Goal: Information Seeking & Learning: Learn about a topic

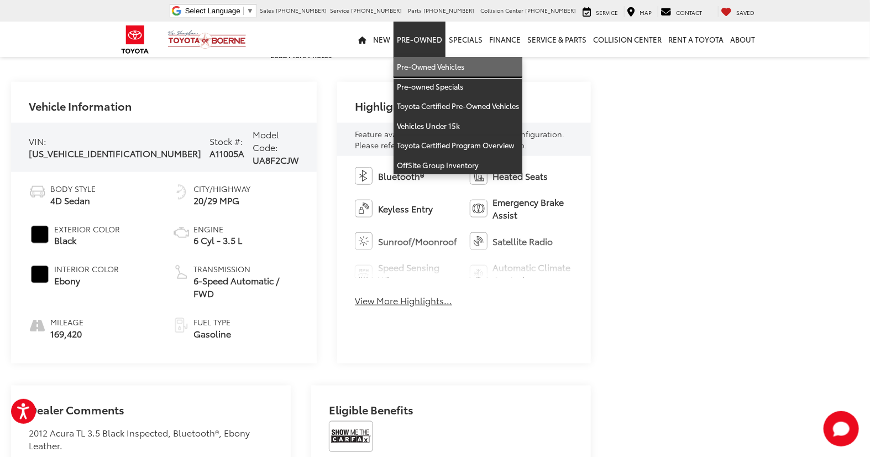
drag, startPoint x: 420, startPoint y: 59, endPoint x: 480, endPoint y: 156, distance: 114.6
click at [420, 59] on link "Pre-Owned Vehicles" at bounding box center [458, 67] width 129 height 20
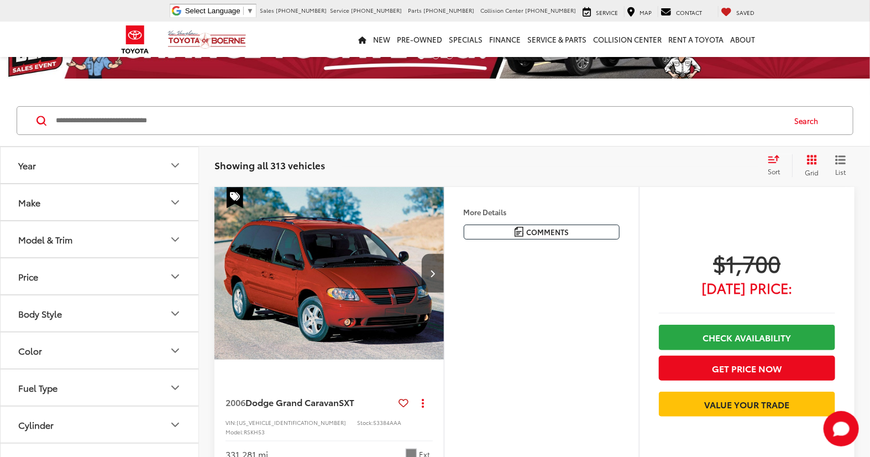
scroll to position [61, 0]
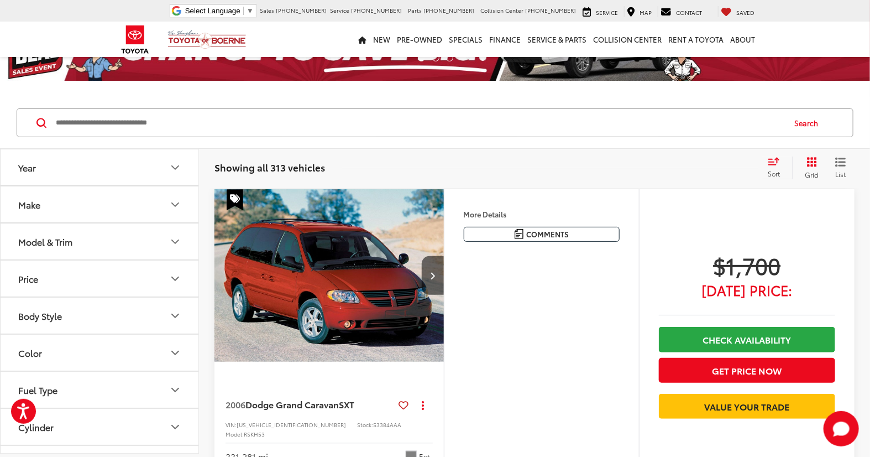
click at [119, 120] on input "Search by Make, Model, or Keyword" at bounding box center [419, 122] width 729 height 27
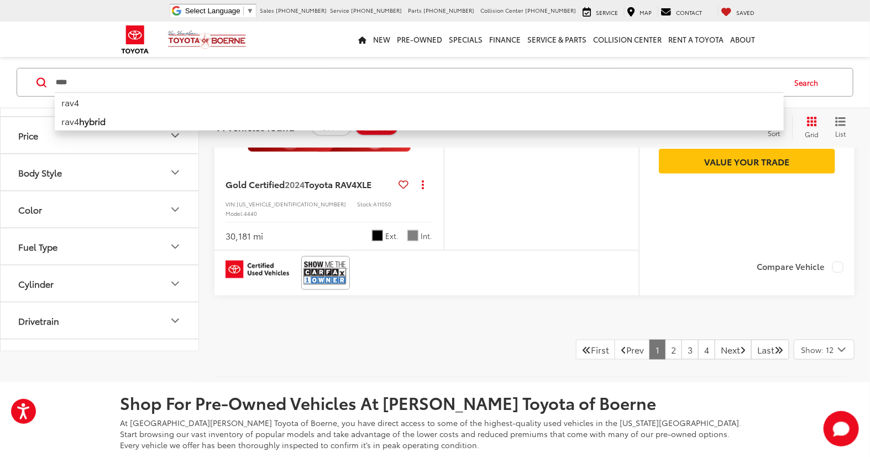
scroll to position [4423, 0]
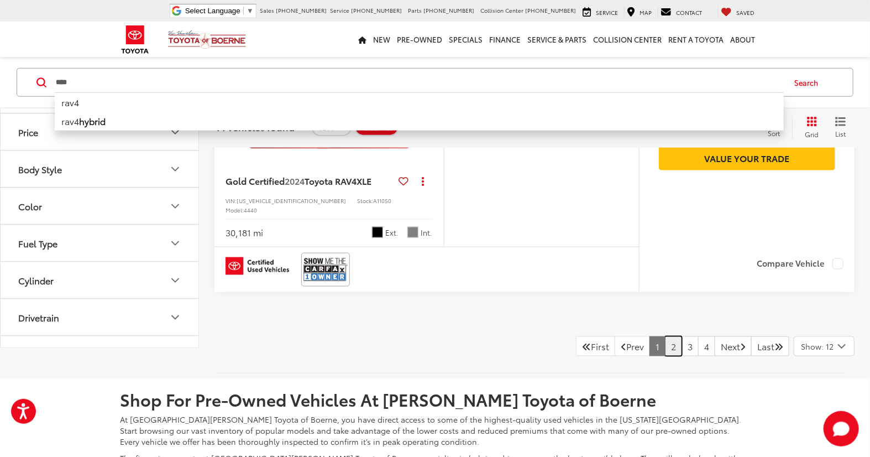
click at [665, 336] on link "2" at bounding box center [673, 346] width 17 height 20
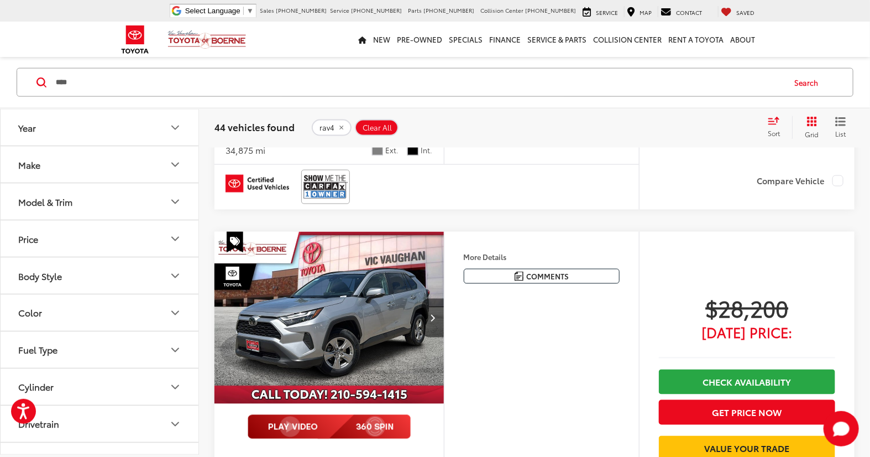
scroll to position [2682, 0]
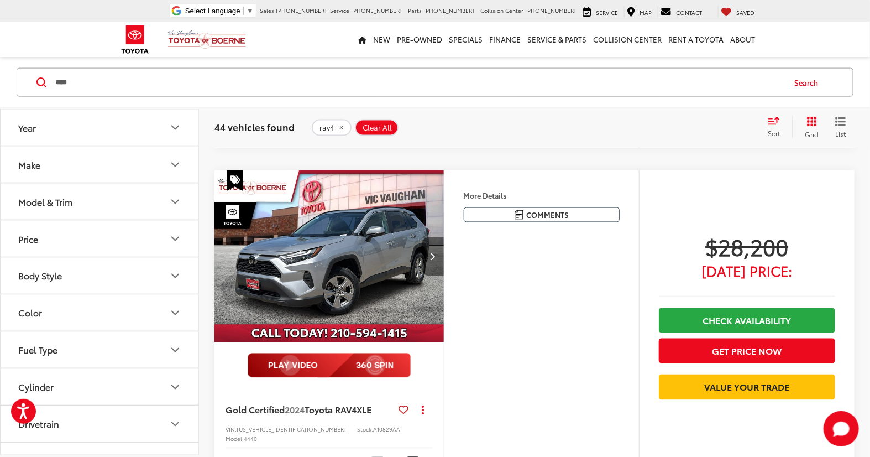
click at [428, 237] on button "Next image" at bounding box center [433, 256] width 22 height 39
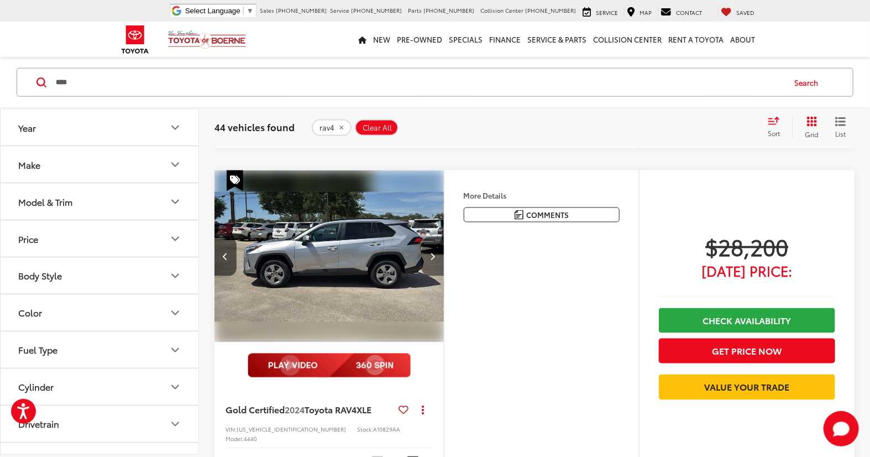
click at [428, 237] on button "Next image" at bounding box center [433, 256] width 22 height 39
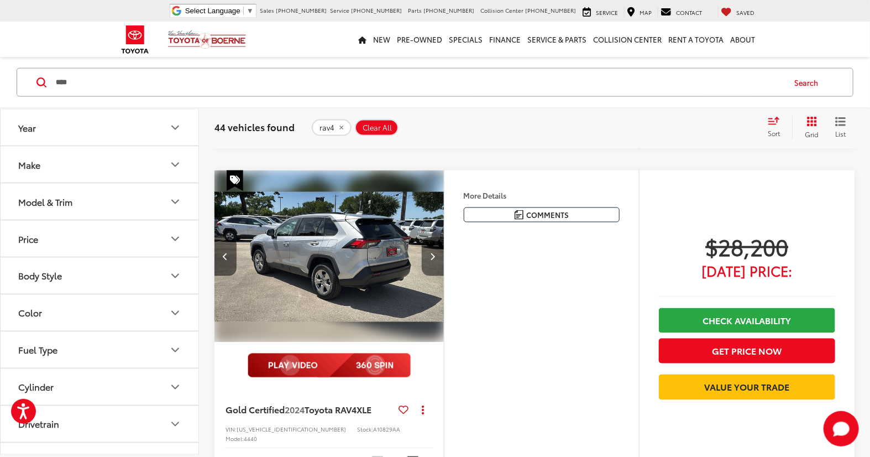
click at [428, 237] on button "Next image" at bounding box center [433, 256] width 22 height 39
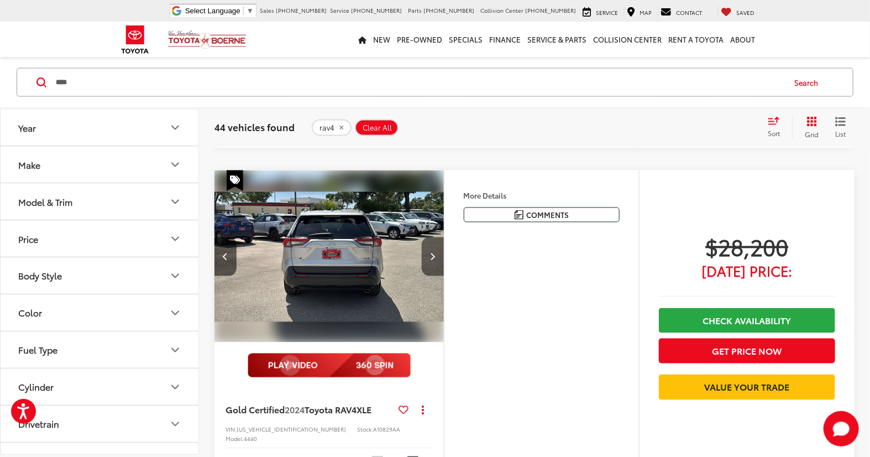
click at [428, 237] on button "Next image" at bounding box center [433, 256] width 22 height 39
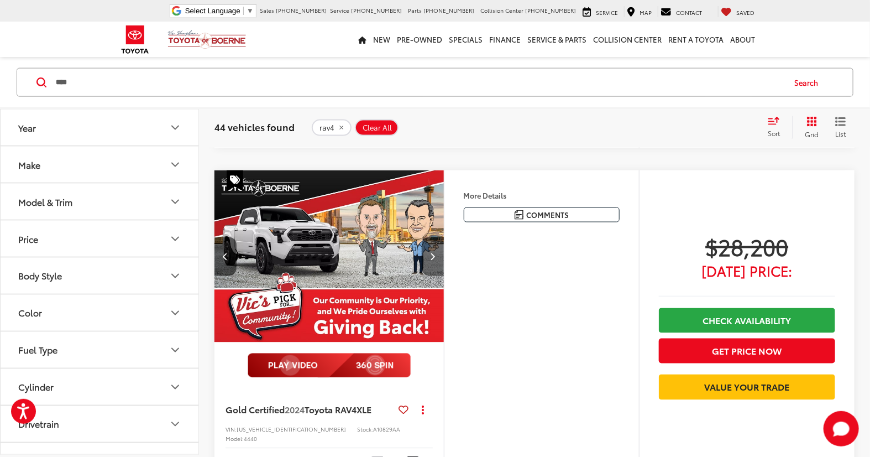
click at [428, 237] on button "Next image" at bounding box center [433, 256] width 22 height 39
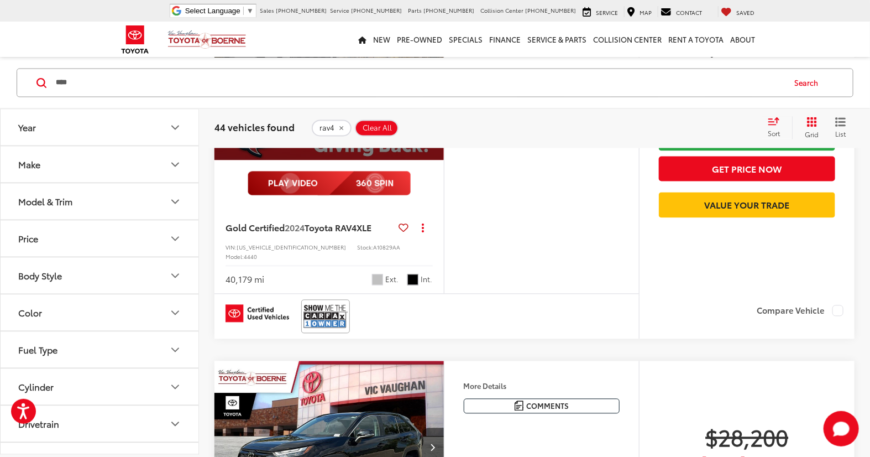
scroll to position [2866, 0]
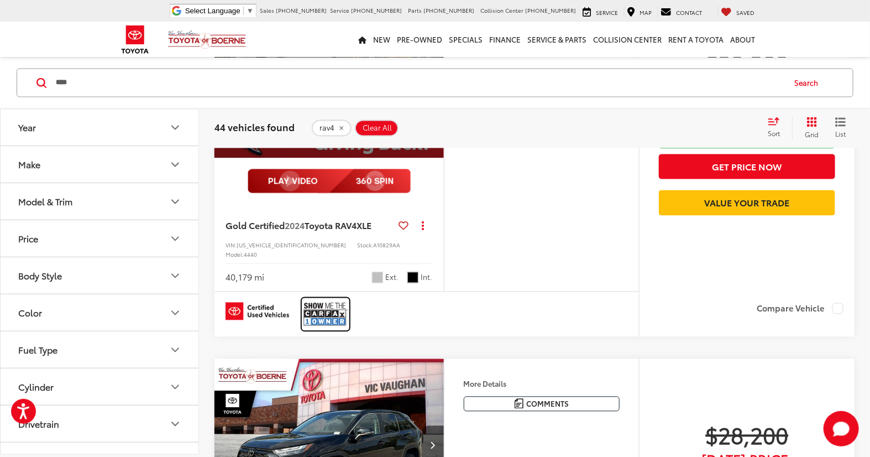
click at [339, 297] on link at bounding box center [325, 314] width 49 height 34
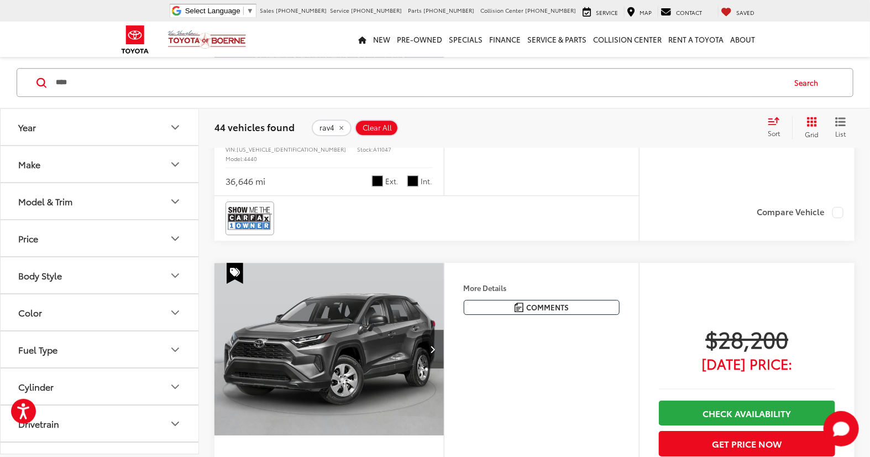
scroll to position [3357, 0]
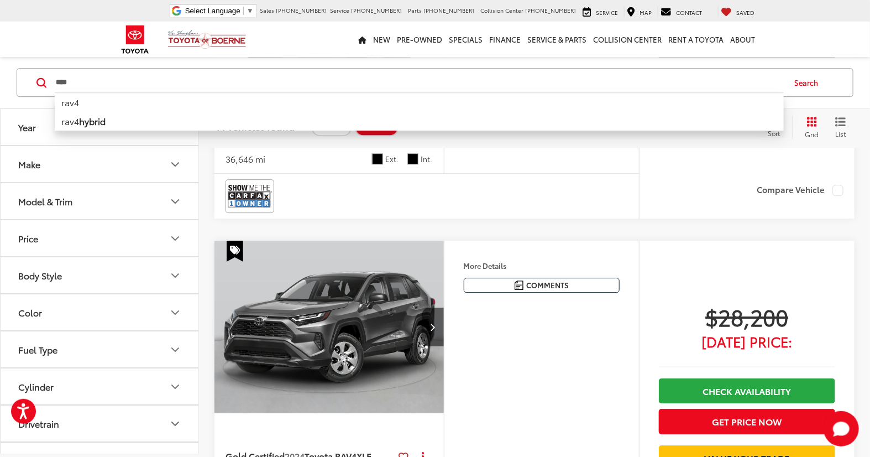
drag, startPoint x: 186, startPoint y: 76, endPoint x: -3, endPoint y: 77, distance: 188.5
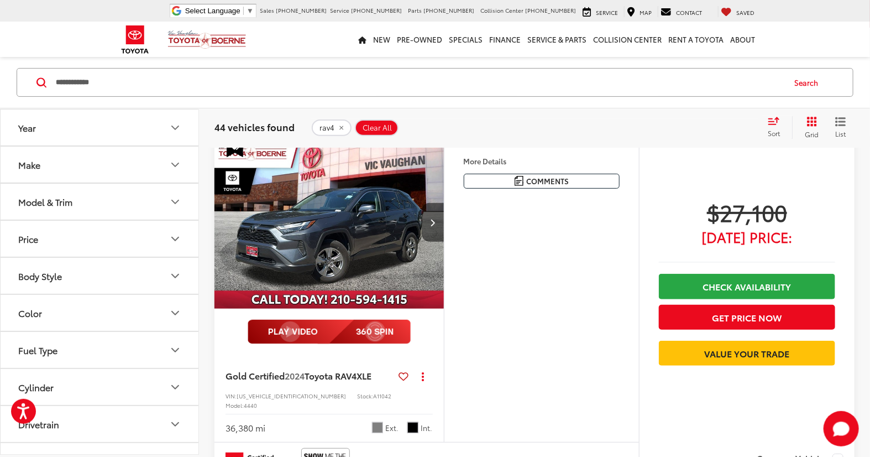
scroll to position [102, 0]
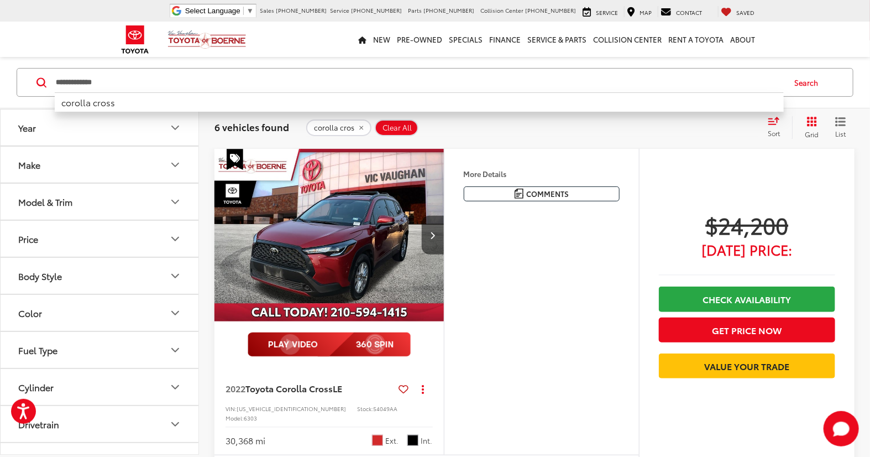
type input "**********"
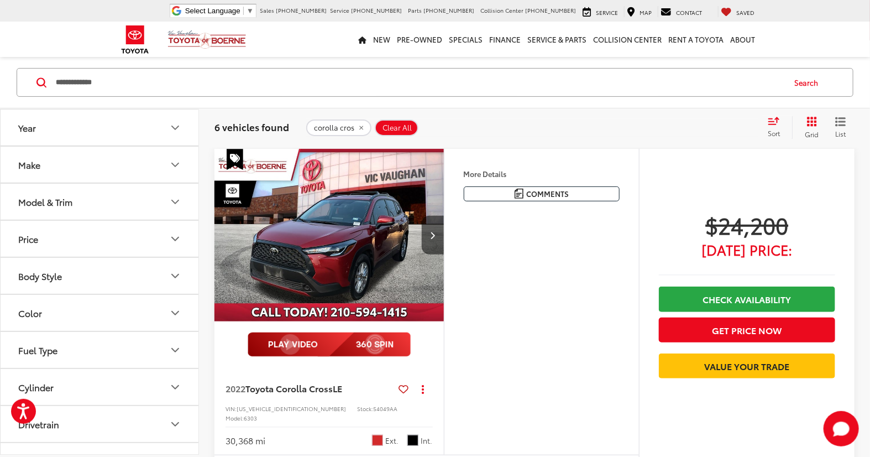
click at [822, 81] on button "Search" at bounding box center [809, 83] width 50 height 28
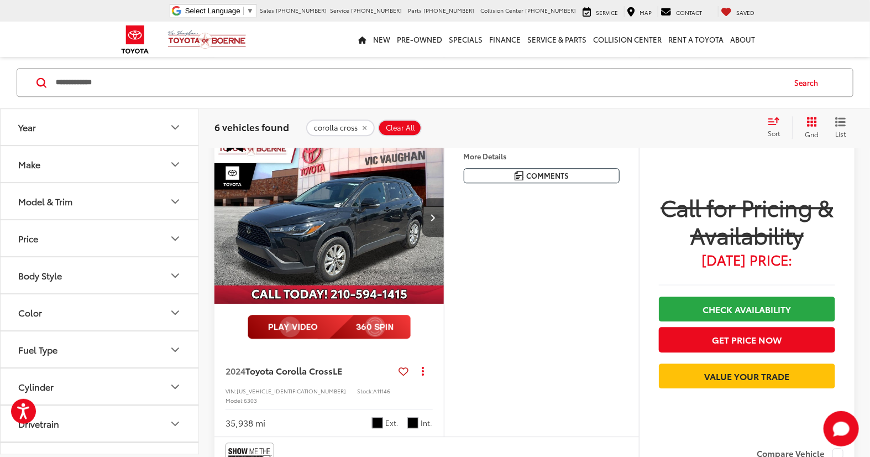
scroll to position [1146, 0]
